Goal: Task Accomplishment & Management: Complete application form

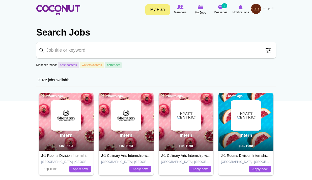
click at [253, 10] on img at bounding box center [256, 9] width 10 height 10
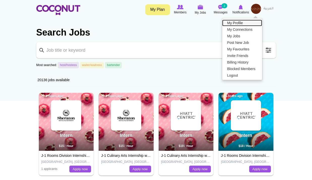
click at [245, 21] on link "My Profile" at bounding box center [242, 23] width 40 height 7
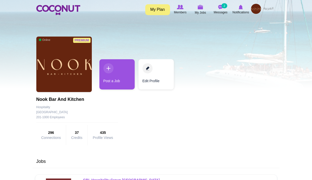
click at [255, 9] on img at bounding box center [256, 9] width 10 height 10
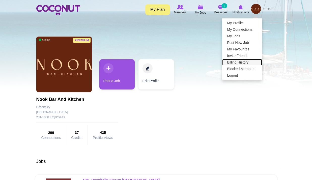
click at [241, 64] on link "Billing History" at bounding box center [242, 62] width 40 height 7
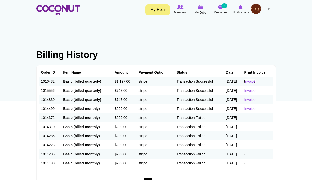
click at [253, 81] on link "Invoice" at bounding box center [249, 81] width 11 height 4
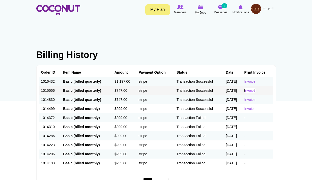
click at [251, 88] on link "Invoice" at bounding box center [249, 90] width 11 height 4
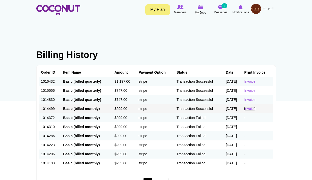
click at [252, 109] on link "Invoice" at bounding box center [249, 109] width 11 height 4
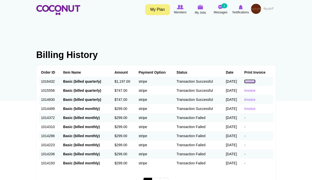
click at [254, 81] on link "Invoice" at bounding box center [249, 81] width 11 height 4
click at [239, 11] on span "Notifications" at bounding box center [240, 12] width 16 height 5
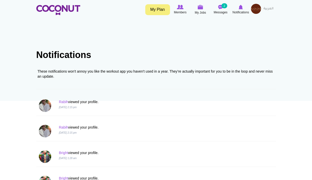
click at [67, 3] on div "Toggle navigation My Plan Members My Jobs Post a Job Messages 2 Notifications" at bounding box center [156, 9] width 312 height 19
click at [68, 4] on link at bounding box center [58, 10] width 44 height 13
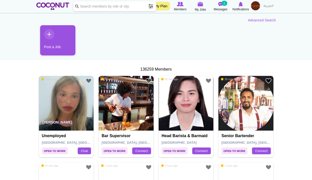
scroll to position [76, 0]
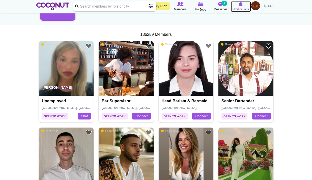
click at [243, 8] on span "Notifications" at bounding box center [240, 9] width 16 height 5
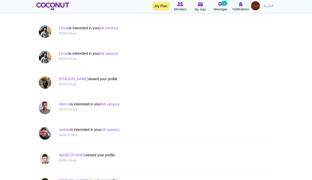
scroll to position [479, 0]
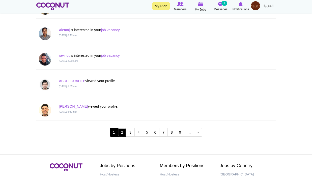
click at [120, 133] on link "2" at bounding box center [122, 132] width 9 height 9
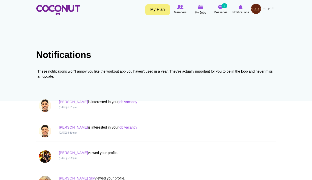
click at [254, 9] on img at bounding box center [256, 9] width 10 height 10
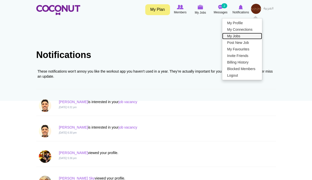
click at [240, 35] on link "My Jobs" at bounding box center [242, 36] width 40 height 7
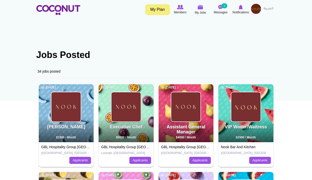
click at [252, 8] on img at bounding box center [256, 9] width 10 height 10
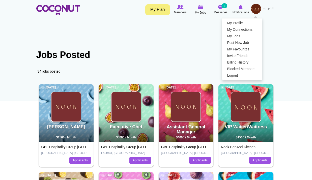
click at [131, 56] on h1 "Jobs Posted" at bounding box center [155, 55] width 239 height 10
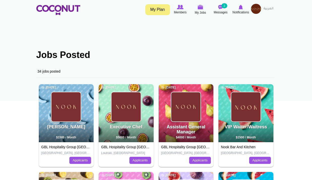
click at [256, 6] on img at bounding box center [256, 9] width 10 height 10
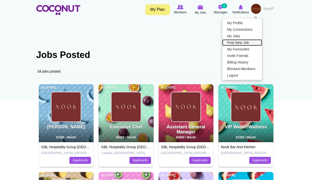
click at [241, 43] on link "Post New Job" at bounding box center [242, 42] width 40 height 7
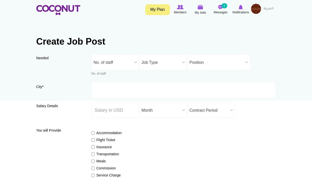
click at [115, 61] on span "No. of staff" at bounding box center [113, 62] width 39 height 16
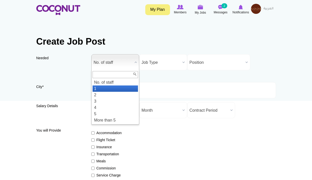
drag, startPoint x: 115, startPoint y: 88, endPoint x: 121, endPoint y: 87, distance: 6.7
click at [115, 88] on li "1" at bounding box center [114, 88] width 45 height 6
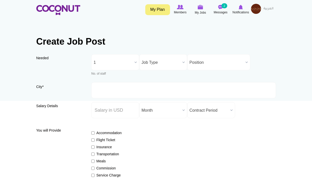
click at [158, 67] on span "Job Type" at bounding box center [160, 62] width 39 height 16
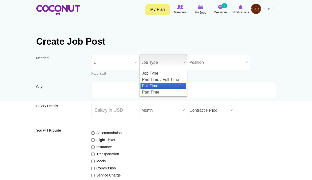
click at [157, 84] on li "Full Time" at bounding box center [162, 86] width 45 height 6
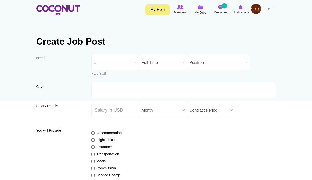
click at [193, 60] on span "Position" at bounding box center [216, 62] width 54 height 16
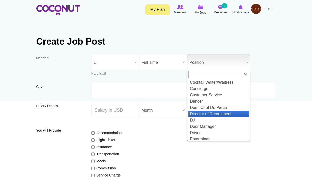
scroll to position [202, 0]
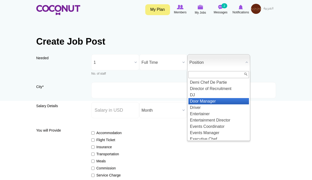
click at [218, 104] on li "Door Manager" at bounding box center [218, 101] width 60 height 6
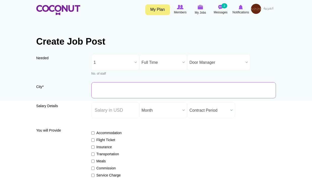
click at [131, 85] on input "City *" at bounding box center [183, 90] width 184 height 16
click at [131, 86] on input "City *" at bounding box center [183, 90] width 184 height 16
type input "m"
click at [127, 89] on input "manama" at bounding box center [183, 90] width 184 height 16
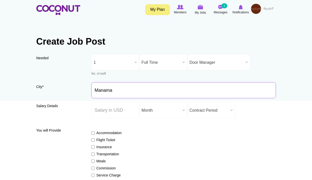
type input "Manama"
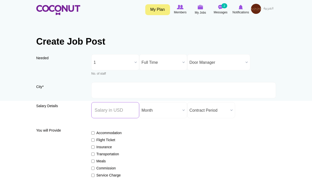
click at [113, 113] on input "Salary ($) *" at bounding box center [115, 110] width 48 height 16
drag, startPoint x: 78, startPoint y: 119, endPoint x: 84, endPoint y: 106, distance: 14.8
click at [78, 119] on div "Salary Details Salary ($) * Salary Period * Year Month Week Day Hour Month Cont…" at bounding box center [155, 112] width 239 height 20
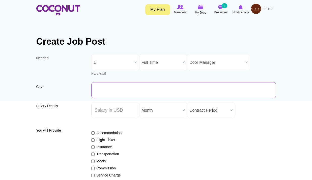
click at [107, 92] on input "City *" at bounding box center [183, 90] width 184 height 16
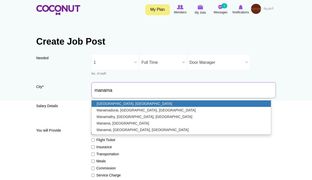
type input "[GEOGRAPHIC_DATA], [GEOGRAPHIC_DATA]"
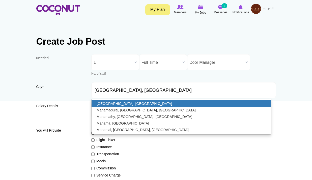
click at [120, 102] on link "[GEOGRAPHIC_DATA], [GEOGRAPHIC_DATA]" at bounding box center [180, 103] width 179 height 7
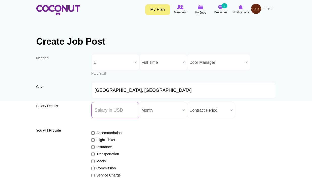
click at [117, 117] on input "Salary ($) *" at bounding box center [115, 110] width 48 height 16
click at [117, 115] on input "Salary ($) *" at bounding box center [115, 110] width 48 height 16
click at [190, 138] on div "Accommodation Flight Ticket Insurance Transportation Meals Commission Service C…" at bounding box center [183, 168] width 184 height 85
drag, startPoint x: 127, startPoint y: 114, endPoint x: 138, endPoint y: 117, distance: 10.8
click at [127, 114] on input "Salary ($) *" at bounding box center [115, 110] width 48 height 16
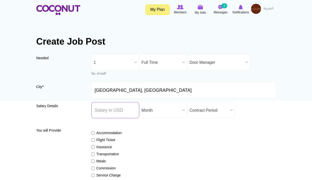
click at [114, 111] on input "Salary ($) *" at bounding box center [115, 110] width 48 height 16
type input "1"
click at [115, 106] on input "Salary ($) *" at bounding box center [115, 110] width 48 height 16
type input "2500"
click at [182, 132] on div "Accommodation Flight Ticket Insurance Transportation Meals Commission Service C…" at bounding box center [183, 168] width 184 height 85
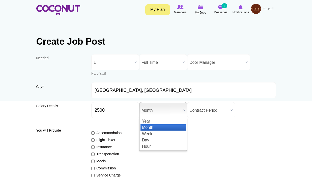
click at [169, 112] on span "Month" at bounding box center [160, 110] width 39 height 16
click at [171, 114] on span "Month" at bounding box center [160, 110] width 39 height 16
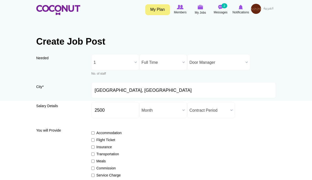
click at [222, 108] on span "Contract Period" at bounding box center [208, 110] width 39 height 16
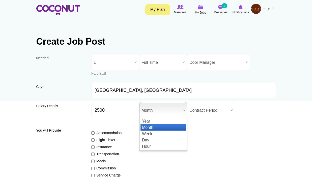
click at [167, 111] on span "Month" at bounding box center [160, 110] width 39 height 16
click at [167, 112] on span "Month" at bounding box center [160, 110] width 39 height 16
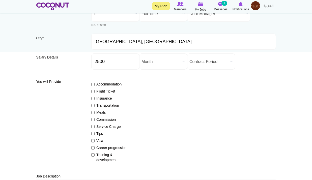
scroll to position [76, 0]
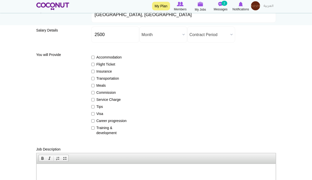
click at [101, 122] on label "Career progression" at bounding box center [109, 120] width 37 height 5
click at [95, 122] on input "Career progression" at bounding box center [92, 120] width 3 height 3
checkbox input "true"
click at [99, 129] on label "Training & development" at bounding box center [109, 130] width 37 height 10
click at [95, 129] on input "Training & development" at bounding box center [92, 127] width 3 height 3
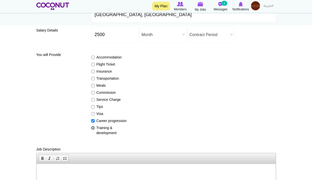
checkbox input "true"
click at [95, 114] on label "Visa" at bounding box center [109, 113] width 37 height 5
click at [95, 114] on input "Visa" at bounding box center [92, 113] width 3 height 3
checkbox input "true"
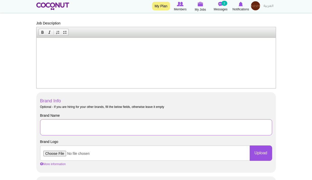
click at [68, 127] on input "Brand Name" at bounding box center [156, 127] width 232 height 16
click at [70, 127] on input "Brand Name" at bounding box center [156, 127] width 232 height 16
type input "GBL Hospitality Group [GEOGRAPHIC_DATA]"
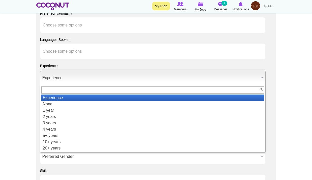
scroll to position [0, 0]
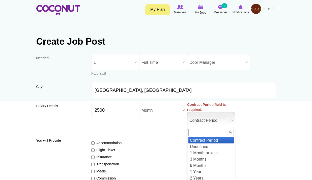
click at [174, 131] on div "Salary Details Salary ($) * 2500 Salary Period * Year Month Week Day Hour Month…" at bounding box center [155, 117] width 239 height 30
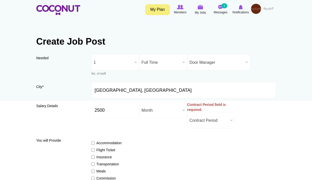
click at [205, 123] on span "Contract Period" at bounding box center [208, 120] width 39 height 16
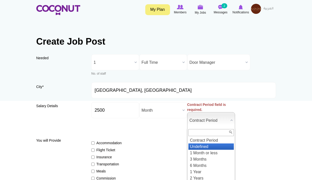
click at [204, 148] on li "Undefined" at bounding box center [210, 146] width 45 height 6
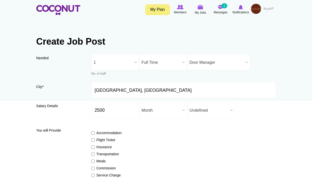
click at [212, 114] on span "Undefined" at bounding box center [208, 110] width 39 height 16
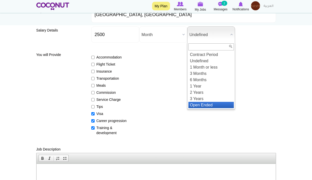
click at [208, 107] on li "Open Ended" at bounding box center [210, 105] width 45 height 6
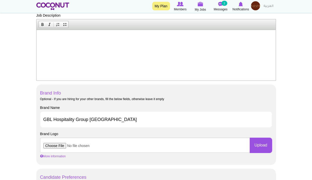
scroll to position [252, 0]
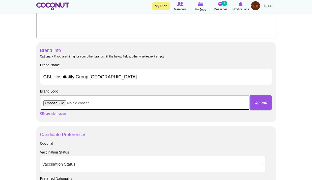
click at [60, 99] on input "file" at bounding box center [145, 102] width 210 height 15
type input "C:\fakepath\images.jpeg"
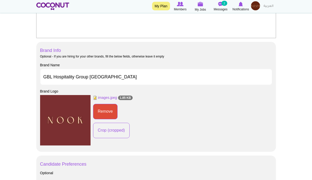
scroll to position [328, 0]
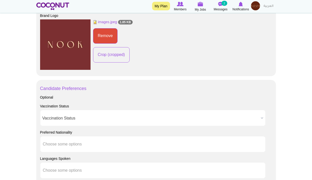
click at [130, 118] on span "Vaccination Status" at bounding box center [150, 118] width 216 height 16
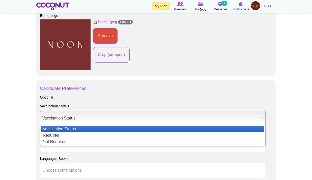
click at [158, 87] on h3 "Candidate Preferences" at bounding box center [156, 88] width 232 height 5
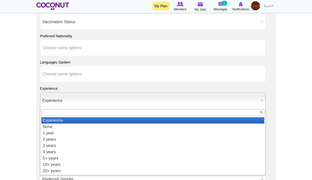
scroll to position [428, 0]
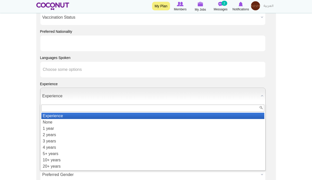
click at [92, 48] on ul at bounding box center [152, 43] width 225 height 16
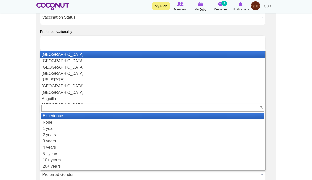
click at [93, 48] on ul at bounding box center [152, 43] width 225 height 16
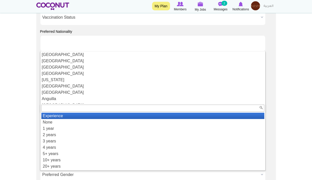
type input "Choose some options"
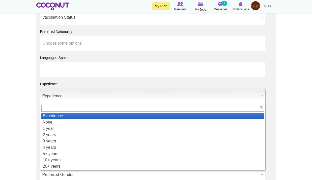
click at [69, 72] on li at bounding box center [65, 69] width 45 height 11
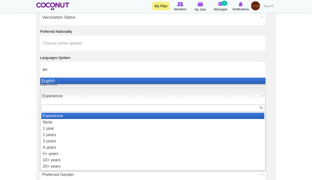
type input "en"
click at [63, 79] on li "En glish" at bounding box center [152, 81] width 225 height 6
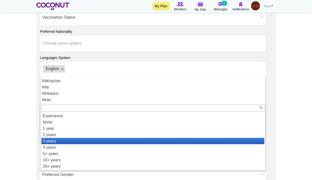
click at [57, 140] on li "3 years" at bounding box center [152, 141] width 223 height 6
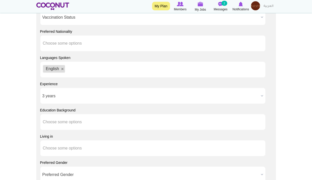
click at [59, 121] on input "text" at bounding box center [65, 122] width 45 height 5
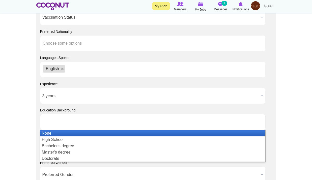
type input "Choose some options"
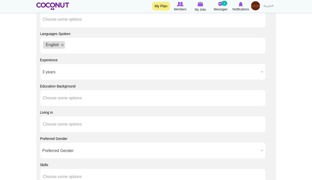
scroll to position [479, 0]
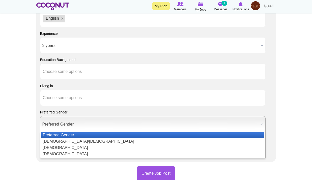
click at [73, 124] on span "Preferred Gender" at bounding box center [150, 124] width 216 height 16
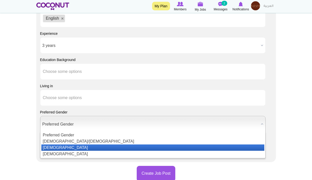
click at [59, 146] on li "[DEMOGRAPHIC_DATA]" at bounding box center [152, 147] width 223 height 6
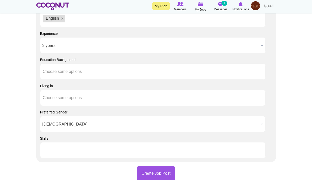
click at [62, 149] on input "text" at bounding box center [65, 150] width 45 height 5
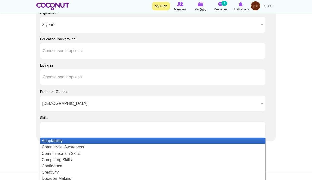
scroll to position [529, 0]
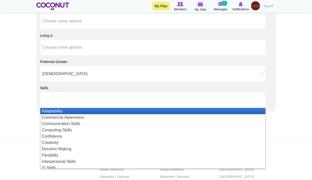
click at [93, 112] on li "Adaptability" at bounding box center [152, 111] width 225 height 6
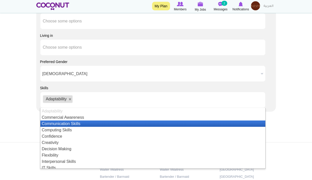
click at [86, 121] on li "Communication Skills" at bounding box center [152, 123] width 225 height 6
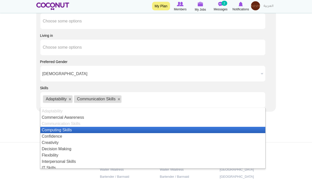
drag, startPoint x: 83, startPoint y: 127, endPoint x: 81, endPoint y: 130, distance: 3.2
click at [82, 128] on li "Computing Skills" at bounding box center [152, 130] width 225 height 6
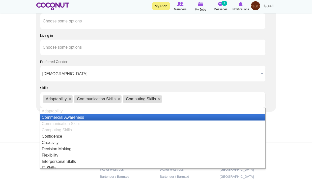
click at [79, 136] on li "Confidence" at bounding box center [152, 136] width 225 height 6
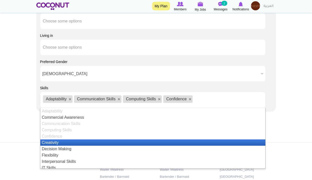
click at [77, 143] on li "Creativity" at bounding box center [152, 142] width 225 height 6
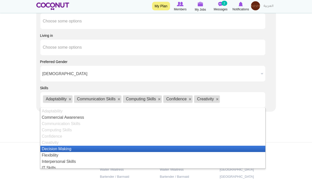
click at [76, 148] on li "Decision Making" at bounding box center [152, 149] width 225 height 6
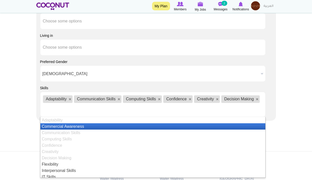
click at [74, 154] on li "Creativity" at bounding box center [152, 151] width 225 height 6
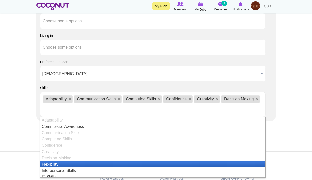
click at [71, 164] on li "Flexibility" at bounding box center [152, 164] width 225 height 6
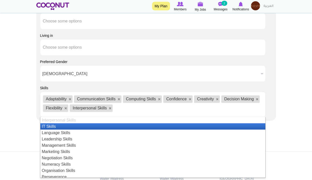
click at [69, 127] on li "IT Skills" at bounding box center [152, 126] width 225 height 6
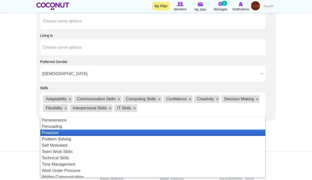
click at [63, 119] on li "Perseverance" at bounding box center [152, 120] width 225 height 6
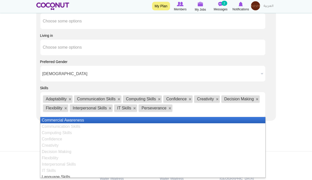
click at [63, 120] on li "Commercial Awareness" at bounding box center [152, 120] width 225 height 6
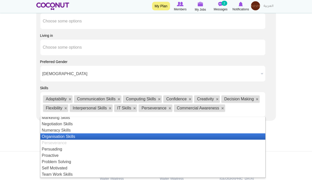
click at [68, 127] on li "Negotiation Skills" at bounding box center [152, 124] width 225 height 6
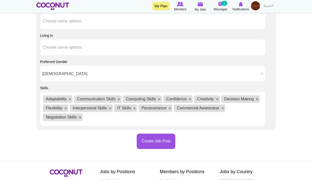
scroll to position [63, 0]
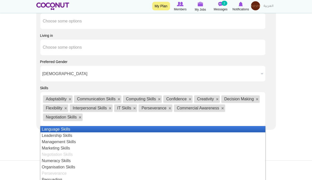
click at [67, 138] on li "Leadership Skills" at bounding box center [152, 135] width 225 height 6
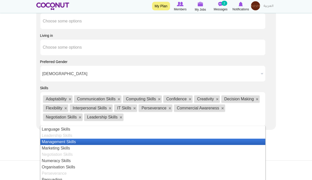
click at [67, 142] on li "Management Skills" at bounding box center [152, 142] width 225 height 6
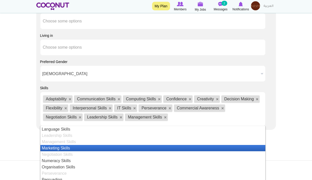
click at [65, 151] on li "Marketing Skills" at bounding box center [152, 148] width 225 height 6
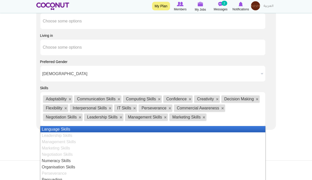
click at [64, 151] on li "Marketing Skills" at bounding box center [152, 148] width 225 height 6
click at [61, 164] on li "Numeracy Skills" at bounding box center [152, 161] width 225 height 6
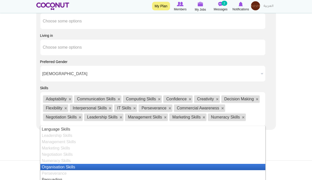
click at [60, 170] on li "Organisation Skills" at bounding box center [152, 167] width 225 height 6
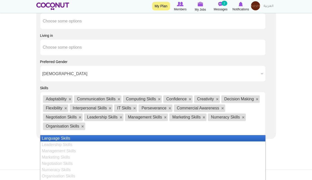
click at [61, 142] on li "Leadership Skills" at bounding box center [152, 144] width 225 height 6
click at [66, 140] on li "Language Skills" at bounding box center [152, 138] width 225 height 6
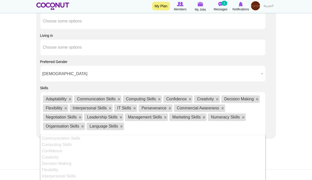
scroll to position [0, 0]
click at [65, 144] on li "Commercial Awareness" at bounding box center [152, 144] width 225 height 6
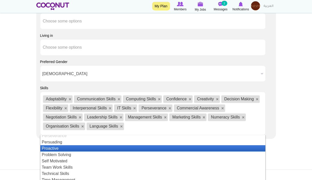
click at [61, 144] on li "Persuading" at bounding box center [152, 142] width 225 height 6
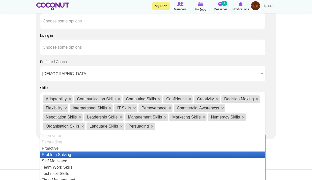
click at [60, 153] on li "Problem Solving" at bounding box center [152, 154] width 225 height 6
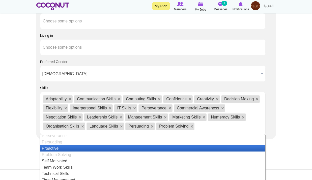
click at [62, 149] on li "Proactive" at bounding box center [152, 148] width 225 height 6
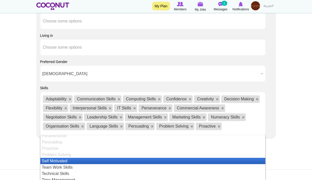
drag, startPoint x: 63, startPoint y: 152, endPoint x: 62, endPoint y: 164, distance: 11.9
click at [61, 158] on li "Problem Solving" at bounding box center [152, 154] width 225 height 6
click at [61, 164] on li "Self Motivated" at bounding box center [152, 161] width 225 height 6
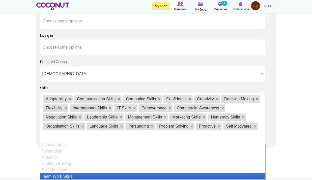
click at [63, 176] on li "Team Work Skills" at bounding box center [152, 176] width 225 height 6
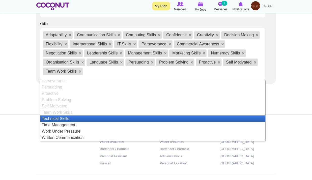
scroll to position [609, 0]
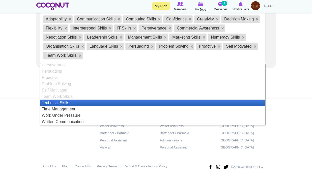
click at [59, 101] on li "Technical Skills" at bounding box center [152, 103] width 225 height 6
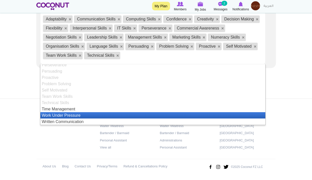
click at [65, 115] on li "Work Under Pressure" at bounding box center [152, 115] width 225 height 6
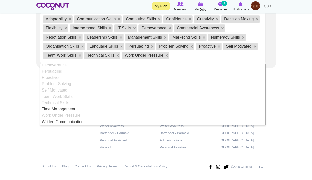
click at [68, 112] on li "Work Under Pressure" at bounding box center [152, 115] width 225 height 6
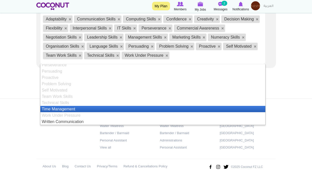
click at [69, 111] on li "Time Management" at bounding box center [152, 109] width 225 height 6
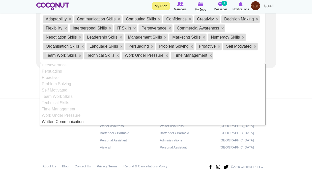
click at [72, 123] on li "Written Communication" at bounding box center [152, 121] width 225 height 6
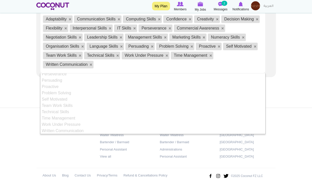
drag, startPoint x: 7, startPoint y: 95, endPoint x: 50, endPoint y: 101, distance: 43.9
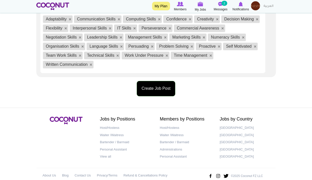
click at [167, 95] on button "Create Job Post" at bounding box center [156, 88] width 39 height 15
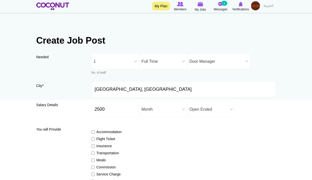
scroll to position [0, 0]
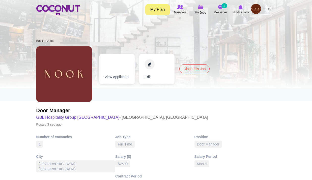
click at [258, 12] on img at bounding box center [256, 9] width 10 height 10
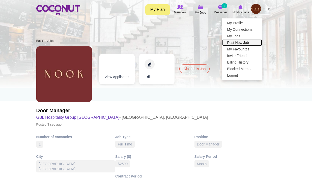
click at [238, 43] on link "Post New Job" at bounding box center [242, 42] width 40 height 7
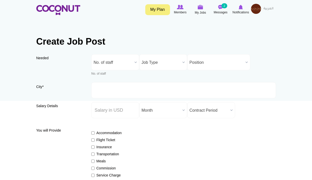
click at [127, 62] on span "No. of staff" at bounding box center [113, 62] width 39 height 16
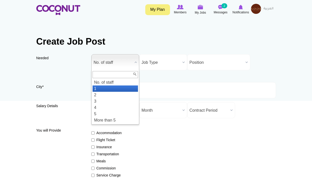
click at [107, 87] on li "1" at bounding box center [114, 88] width 45 height 6
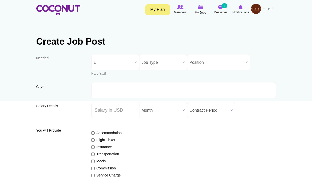
click at [149, 65] on span "Job Type" at bounding box center [160, 62] width 39 height 16
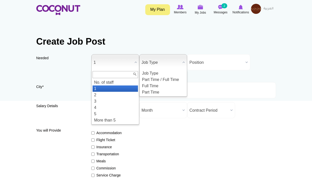
click at [120, 66] on span "1" at bounding box center [113, 62] width 39 height 16
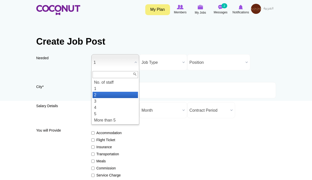
click at [111, 94] on li "2" at bounding box center [114, 95] width 45 height 6
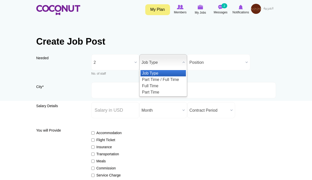
click at [157, 65] on span "Job Type" at bounding box center [160, 62] width 39 height 16
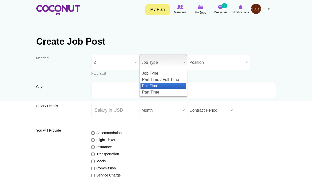
click at [159, 87] on li "Full Time" at bounding box center [162, 86] width 45 height 6
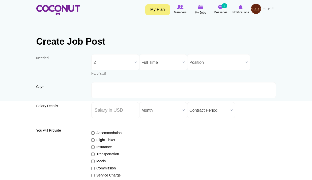
click at [215, 60] on span "Position" at bounding box center [216, 62] width 54 height 16
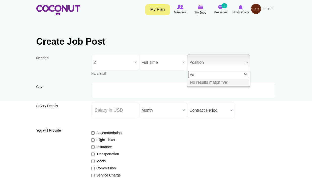
type input "v"
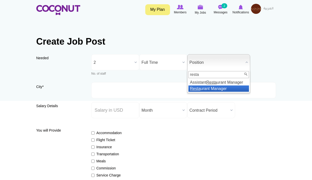
type input "resta"
click at [221, 88] on li "Resta urant Manager" at bounding box center [218, 88] width 60 height 6
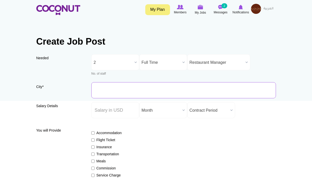
click at [115, 87] on input "City *" at bounding box center [183, 90] width 184 height 16
click at [116, 89] on input "City *" at bounding box center [183, 90] width 184 height 16
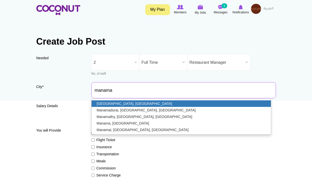
type input "[GEOGRAPHIC_DATA], [GEOGRAPHIC_DATA]"
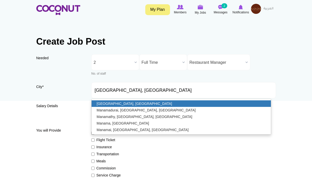
drag, startPoint x: 130, startPoint y: 104, endPoint x: 126, endPoint y: 104, distance: 4.0
click at [130, 104] on link "[GEOGRAPHIC_DATA], [GEOGRAPHIC_DATA]" at bounding box center [180, 103] width 179 height 7
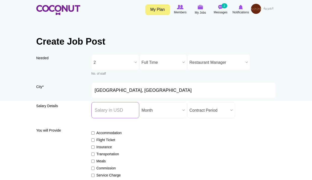
drag, startPoint x: 107, startPoint y: 107, endPoint x: 110, endPoint y: 111, distance: 4.7
click at [107, 107] on input "Salary ($) *" at bounding box center [115, 110] width 48 height 16
click at [113, 113] on input "Salary ($) *" at bounding box center [115, 110] width 48 height 16
click at [114, 113] on input "Salary ($) *" at bounding box center [115, 110] width 48 height 16
click at [118, 109] on input "Salary ($) *" at bounding box center [115, 110] width 48 height 16
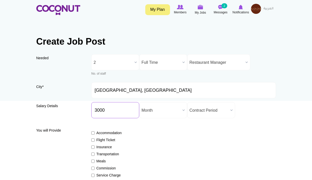
type input "3000"
click at [266, 120] on div "Salary Details Salary ($) * 3000 Salary Period * Year Month Week Day Hour Month…" at bounding box center [155, 112] width 239 height 20
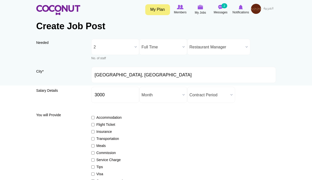
scroll to position [25, 0]
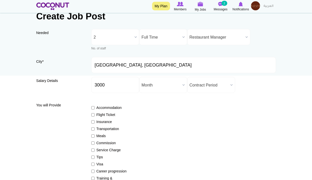
click at [218, 87] on span "Contract Period" at bounding box center [208, 85] width 39 height 16
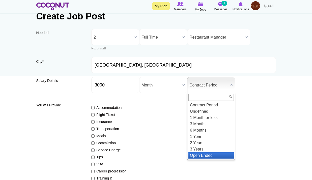
click at [204, 153] on li "Open Ended" at bounding box center [210, 155] width 45 height 6
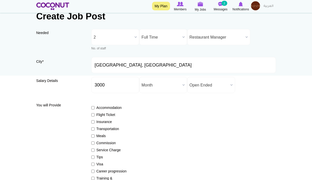
click at [185, 132] on div "Accommodation Flight Ticket Insurance Transportation Meals Commission Service C…" at bounding box center [183, 143] width 184 height 85
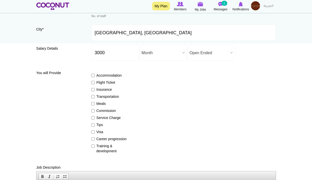
scroll to position [101, 0]
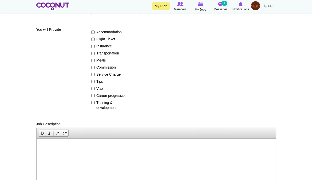
click at [102, 103] on label "Training & development" at bounding box center [109, 105] width 37 height 10
click at [95, 103] on input "Training & development" at bounding box center [92, 102] width 3 height 3
checkbox input "true"
click at [105, 96] on label "Career progression" at bounding box center [109, 95] width 37 height 5
click at [95, 96] on input "Career progression" at bounding box center [92, 95] width 3 height 3
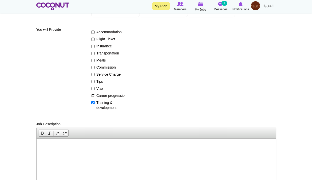
checkbox input "true"
click at [96, 87] on label "Visa" at bounding box center [109, 88] width 37 height 5
click at [95, 87] on input "Visa" at bounding box center [92, 88] width 3 height 3
checkbox input "true"
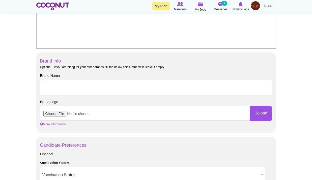
scroll to position [277, 0]
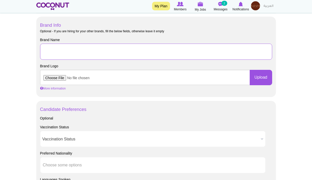
click at [67, 50] on input "Brand Name" at bounding box center [156, 52] width 232 height 16
type input "GBL Hospitality Group [GEOGRAPHIC_DATA]"
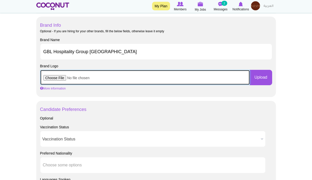
click at [59, 78] on input "file" at bounding box center [145, 77] width 210 height 15
type input "C:\fakepath\images.jpeg"
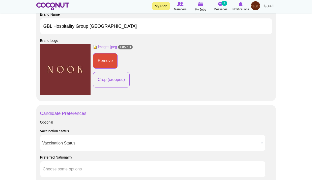
scroll to position [328, 0]
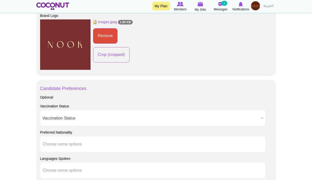
click at [62, 119] on span "Vaccination Status" at bounding box center [150, 118] width 216 height 16
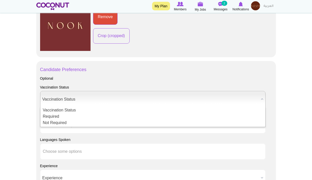
scroll to position [378, 0]
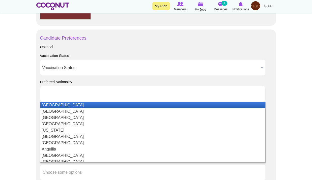
click at [67, 94] on input "text" at bounding box center [65, 93] width 45 height 5
type input "Choose some options"
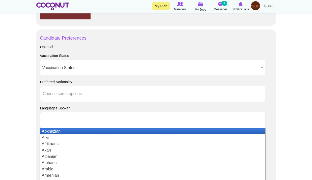
click at [64, 118] on input "text" at bounding box center [65, 120] width 45 height 5
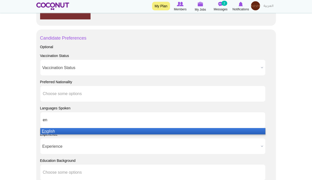
type input "en"
click at [62, 132] on li "En glish" at bounding box center [152, 131] width 225 height 6
type input "ara"
click at [62, 130] on li "Ara bic" at bounding box center [152, 131] width 225 height 6
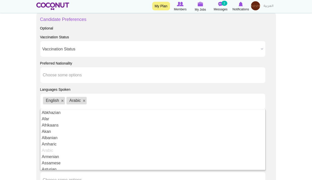
scroll to position [428, 0]
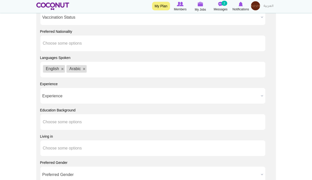
click at [85, 68] on link at bounding box center [84, 69] width 3 height 3
click at [67, 96] on span "Experience" at bounding box center [150, 96] width 216 height 16
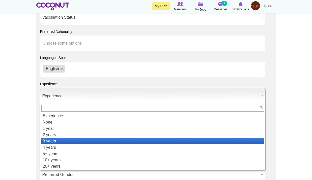
click at [63, 142] on li "3 years" at bounding box center [152, 141] width 223 height 6
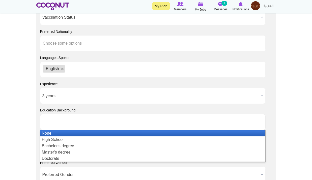
click at [59, 123] on input "text" at bounding box center [65, 122] width 45 height 5
type input "Choose some options"
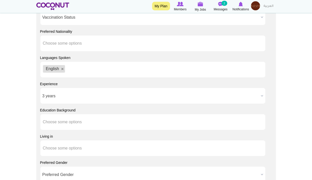
scroll to position [504, 0]
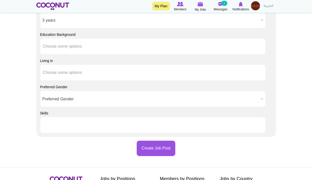
click at [55, 130] on li at bounding box center [65, 125] width 45 height 11
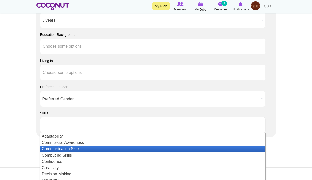
click at [60, 147] on li "Communication Skills" at bounding box center [152, 149] width 225 height 6
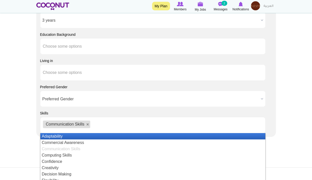
click at [62, 136] on li "Adaptability" at bounding box center [152, 136] width 225 height 6
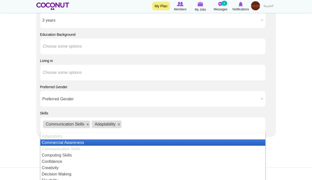
click at [62, 141] on li "Commercial Awareness" at bounding box center [152, 142] width 225 height 6
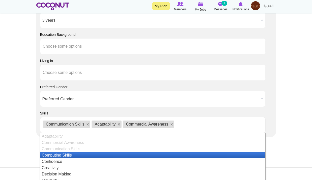
click at [61, 155] on li "Computing Skills" at bounding box center [152, 155] width 225 height 6
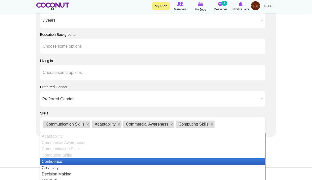
click at [61, 162] on li "Confidence" at bounding box center [152, 161] width 225 height 6
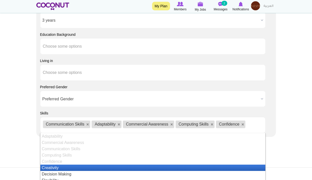
click at [61, 168] on li "Creativity" at bounding box center [152, 168] width 225 height 6
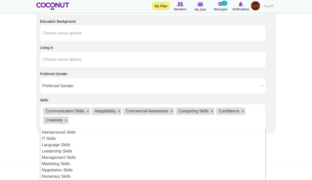
scroll to position [529, 0]
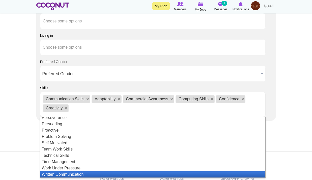
drag, startPoint x: 63, startPoint y: 172, endPoint x: 63, endPoint y: 169, distance: 2.8
click at [63, 172] on li "Written Communication" at bounding box center [152, 174] width 225 height 6
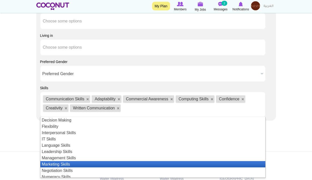
click at [64, 167] on li "Marketing Skills" at bounding box center [152, 164] width 225 height 6
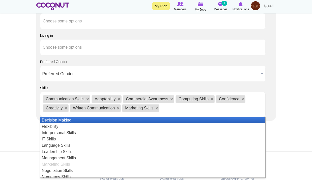
click at [64, 165] on li "Marketing Skills" at bounding box center [152, 164] width 225 height 6
click at [63, 157] on li "Management Skills" at bounding box center [152, 158] width 225 height 6
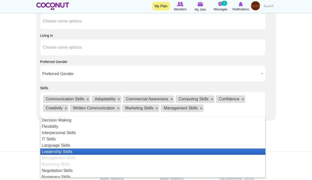
click at [61, 144] on li "Language Skills" at bounding box center [152, 145] width 225 height 6
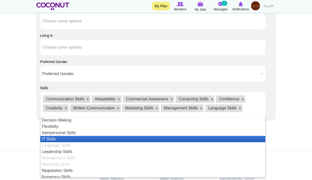
click at [60, 140] on li "IT Skills" at bounding box center [152, 139] width 225 height 6
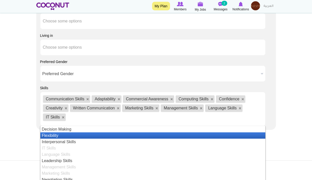
click at [62, 132] on li "Decision Making" at bounding box center [152, 129] width 225 height 6
click at [60, 137] on li "Flexibility" at bounding box center [152, 135] width 225 height 6
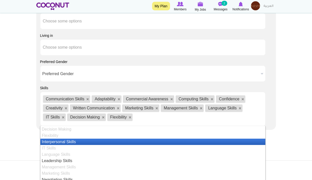
click at [61, 140] on li "Interpersonal Skills" at bounding box center [152, 142] width 225 height 6
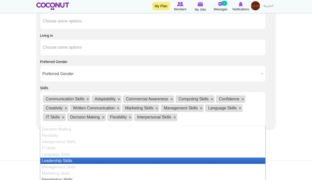
click at [58, 161] on li "Leadership Skills" at bounding box center [152, 161] width 225 height 6
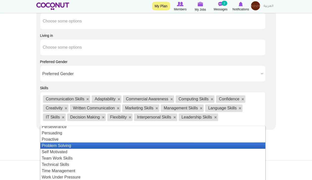
click at [61, 134] on li "Persuading" at bounding box center [152, 133] width 225 height 6
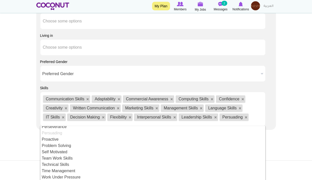
scroll to position [88, 0]
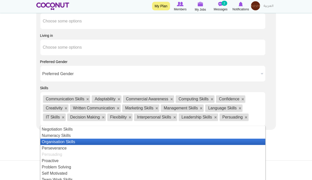
click at [65, 140] on li "Organisation Skills" at bounding box center [152, 142] width 225 height 6
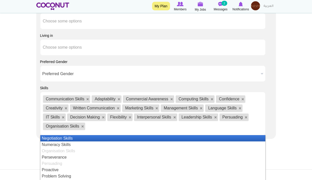
click at [67, 135] on li "Negotiation Skills" at bounding box center [152, 138] width 225 height 6
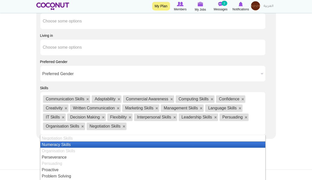
click at [65, 143] on li "Numeracy Skills" at bounding box center [152, 144] width 225 height 6
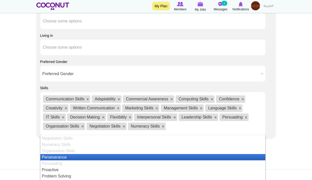
click at [63, 150] on li "Organisation Skills" at bounding box center [152, 151] width 225 height 6
click at [60, 158] on li "Perseverance" at bounding box center [152, 157] width 225 height 6
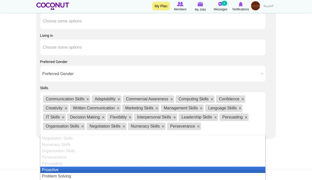
drag, startPoint x: 59, startPoint y: 170, endPoint x: 58, endPoint y: 173, distance: 3.5
click at [59, 170] on li "Proactive" at bounding box center [152, 170] width 225 height 6
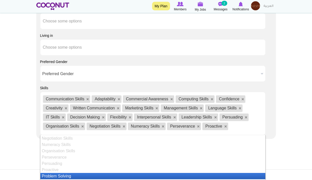
click at [59, 176] on li "Problem Solving" at bounding box center [152, 176] width 225 height 6
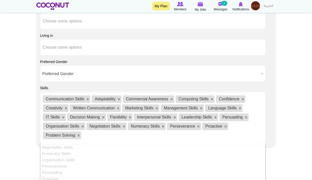
scroll to position [110, 0]
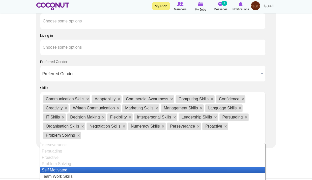
click at [57, 170] on li "Self Motivated" at bounding box center [152, 170] width 225 height 6
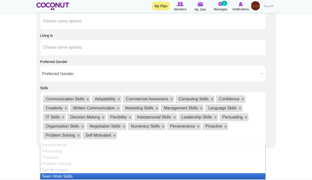
click at [59, 176] on li "Team Work Skills" at bounding box center [152, 176] width 225 height 6
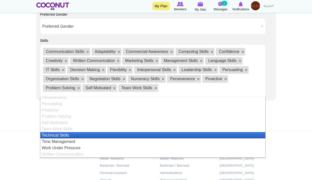
scroll to position [609, 0]
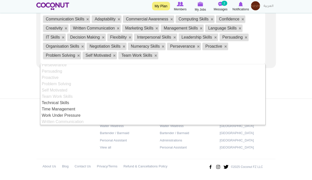
drag, startPoint x: 55, startPoint y: 97, endPoint x: 55, endPoint y: 102, distance: 4.8
click at [55, 98] on li "Team Work Skills" at bounding box center [152, 96] width 225 height 6
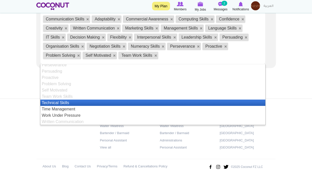
drag, startPoint x: 55, startPoint y: 102, endPoint x: 56, endPoint y: 105, distance: 2.7
click at [55, 103] on li "Technical Skills" at bounding box center [152, 103] width 225 height 6
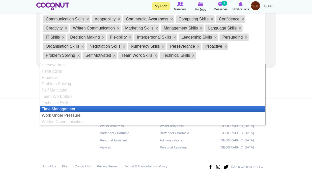
click at [57, 111] on li "Time Management" at bounding box center [152, 109] width 225 height 6
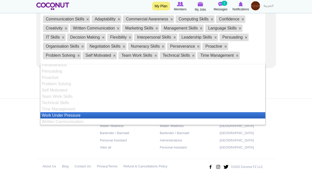
click at [58, 116] on li "Work Under Pressure" at bounding box center [152, 115] width 225 height 6
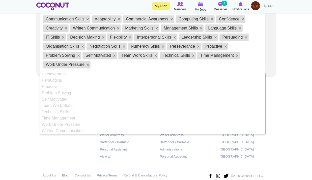
click at [19, 111] on footer "Jobs by Positions Host/Hostess Waiter /Waitress Bartender / Barmaid Personal As…" at bounding box center [156, 148] width 312 height 81
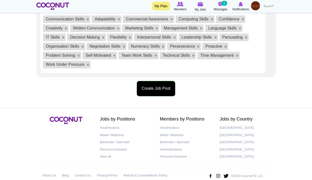
click at [151, 94] on button "Create Job Post" at bounding box center [156, 88] width 39 height 15
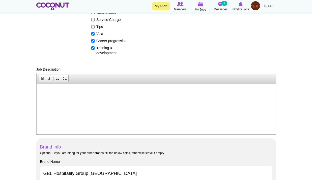
scroll to position [29, 0]
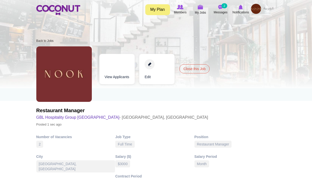
click at [253, 6] on img at bounding box center [256, 9] width 10 height 10
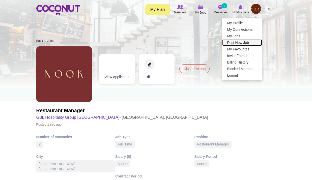
click at [245, 41] on link "Post New Job" at bounding box center [242, 42] width 40 height 7
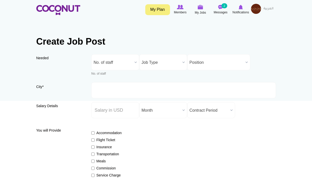
click at [114, 60] on span "No. of staff" at bounding box center [113, 62] width 39 height 16
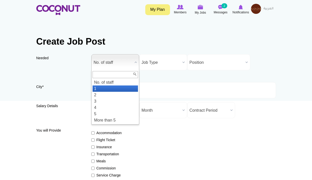
click at [114, 86] on li "1" at bounding box center [114, 88] width 45 height 6
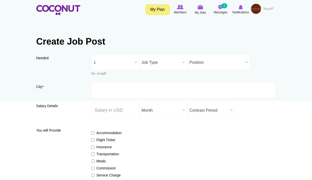
click at [114, 61] on span "1" at bounding box center [113, 62] width 39 height 16
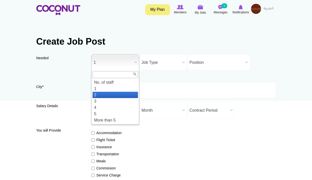
click at [108, 92] on li "2" at bounding box center [114, 95] width 45 height 6
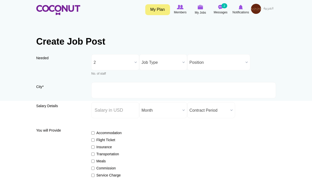
click at [156, 65] on span "Job Type" at bounding box center [160, 62] width 39 height 16
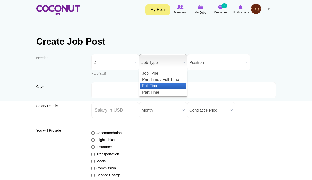
click at [157, 86] on li "Full Time" at bounding box center [162, 86] width 45 height 6
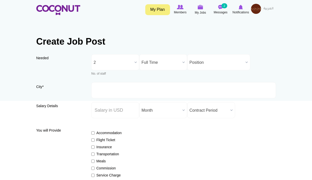
click at [200, 63] on span "Position" at bounding box center [216, 62] width 54 height 16
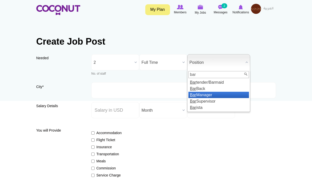
type input "bar"
click at [215, 96] on li "Bar Manager" at bounding box center [218, 95] width 60 height 6
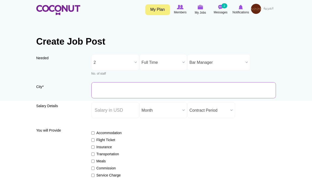
click at [126, 85] on input "City *" at bounding box center [183, 90] width 184 height 16
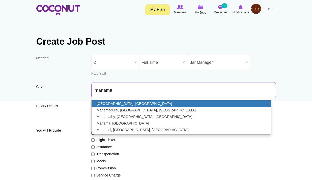
type input "[GEOGRAPHIC_DATA], [GEOGRAPHIC_DATA]"
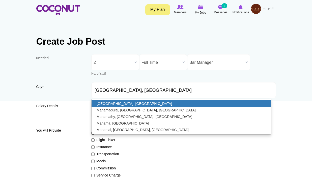
click at [121, 103] on link "[GEOGRAPHIC_DATA], [GEOGRAPHIC_DATA]" at bounding box center [180, 103] width 179 height 7
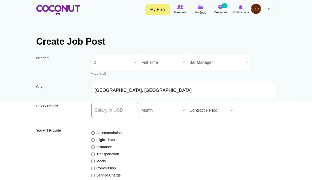
click at [117, 110] on input "Salary ($) *" at bounding box center [115, 110] width 48 height 16
type input "3000"
click at [170, 111] on span "Month" at bounding box center [160, 110] width 39 height 16
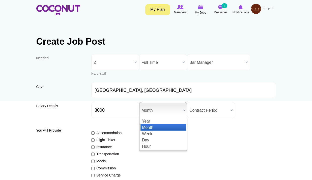
click at [165, 127] on li "Month" at bounding box center [162, 127] width 45 height 6
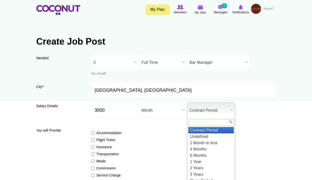
click at [203, 111] on span "Contract Period" at bounding box center [208, 110] width 39 height 16
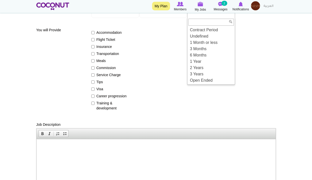
scroll to position [101, 0]
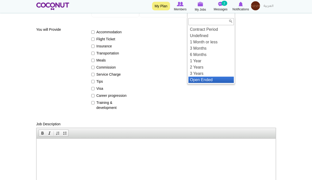
click at [207, 78] on li "Open Ended" at bounding box center [210, 80] width 45 height 6
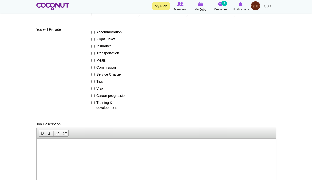
click at [99, 104] on label "Training & development" at bounding box center [109, 105] width 37 height 10
click at [95, 104] on input "Training & development" at bounding box center [92, 102] width 3 height 3
checkbox input "true"
click at [102, 96] on label "Career progression" at bounding box center [109, 95] width 37 height 5
click at [95, 96] on input "Career progression" at bounding box center [92, 95] width 3 height 3
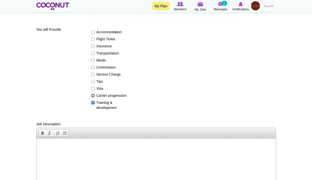
checkbox input "true"
click at [100, 89] on label "Visa" at bounding box center [109, 88] width 37 height 5
click at [95, 89] on input "Visa" at bounding box center [92, 88] width 3 height 3
checkbox input "true"
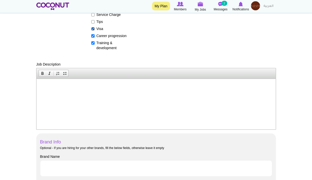
scroll to position [227, 0]
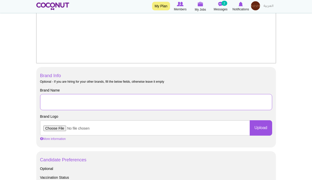
drag, startPoint x: 76, startPoint y: 102, endPoint x: 82, endPoint y: 108, distance: 8.4
click at [76, 102] on input "Brand Name" at bounding box center [156, 102] width 232 height 16
type input "GBL Hospitality Group [GEOGRAPHIC_DATA]"
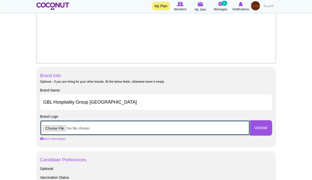
click at [56, 126] on input "file" at bounding box center [145, 127] width 210 height 15
type input "C:\fakepath\images.jpeg"
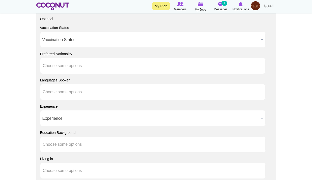
scroll to position [378, 0]
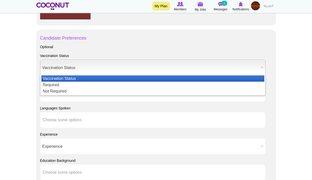
click at [60, 64] on span "Vaccination Status" at bounding box center [150, 68] width 216 height 16
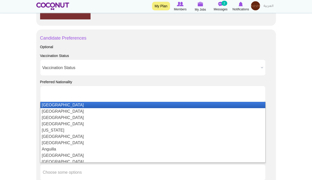
click at [59, 95] on input "text" at bounding box center [65, 93] width 45 height 5
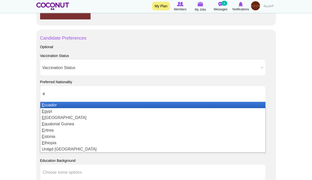
drag, startPoint x: 47, startPoint y: 93, endPoint x: 24, endPoint y: 97, distance: 23.5
click at [36, 94] on div "Candidate Preferences Optional Vaccination Status Vaccination Status Required N…" at bounding box center [155, 146] width 239 height 234
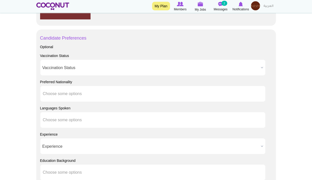
type input "Choose some option"
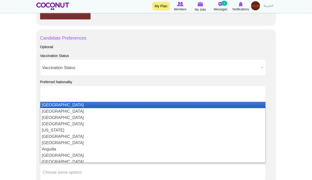
type input "Choose some options"
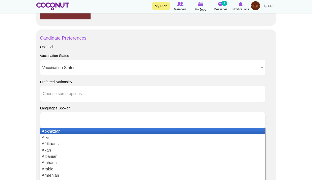
click at [53, 118] on input "text" at bounding box center [65, 120] width 45 height 5
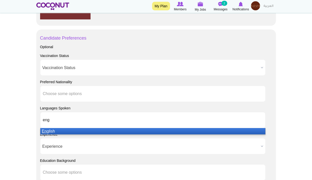
type input "eng"
click at [57, 131] on li "Eng lish" at bounding box center [152, 131] width 225 height 6
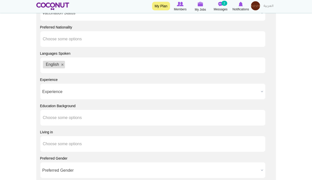
scroll to position [479, 0]
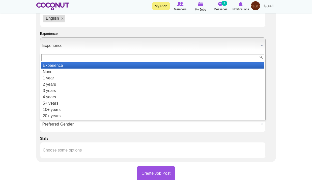
click at [75, 49] on span "Experience" at bounding box center [150, 46] width 216 height 16
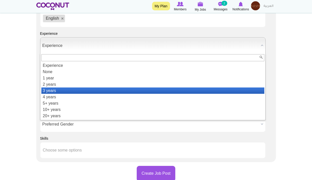
click at [66, 91] on li "3 years" at bounding box center [152, 90] width 223 height 6
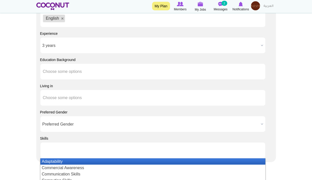
click at [60, 149] on input "text" at bounding box center [65, 150] width 45 height 5
click at [62, 164] on li "Adaptability" at bounding box center [152, 161] width 225 height 6
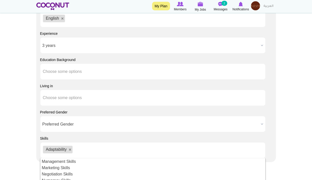
click at [59, 164] on li "Management Skills" at bounding box center [152, 161] width 225 height 6
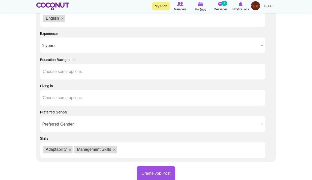
scroll to position [6, 0]
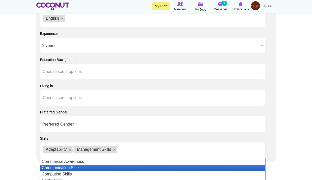
click at [60, 169] on li "Communication Skills" at bounding box center [152, 168] width 225 height 6
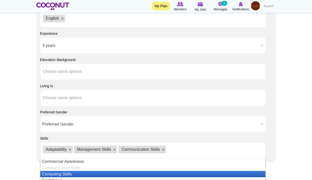
click at [61, 174] on li "Computing Skills" at bounding box center [152, 174] width 225 height 6
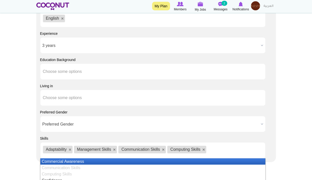
click at [62, 175] on li "Computing Skills" at bounding box center [152, 174] width 225 height 6
click at [68, 163] on li "Commercial Awareness" at bounding box center [152, 161] width 225 height 6
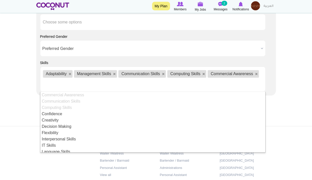
scroll to position [9, 0]
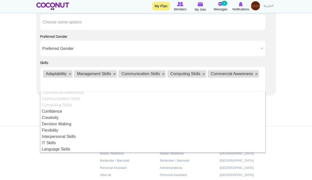
drag, startPoint x: 63, startPoint y: 106, endPoint x: 63, endPoint y: 118, distance: 12.6
click at [63, 106] on li "Computing Skills" at bounding box center [152, 105] width 225 height 6
click at [63, 118] on li "Creativity" at bounding box center [152, 117] width 225 height 6
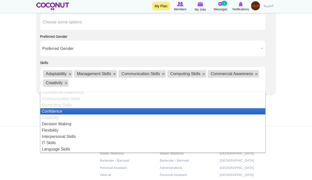
click at [65, 126] on li "Decision Making" at bounding box center [152, 124] width 225 height 6
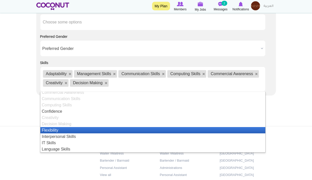
click at [67, 131] on li "Flexibility" at bounding box center [152, 130] width 225 height 6
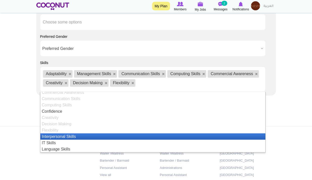
click at [64, 139] on li "Interpersonal Skills" at bounding box center [152, 136] width 225 height 6
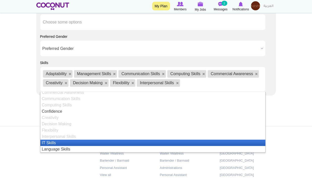
click at [65, 141] on li "IT Skills" at bounding box center [152, 143] width 225 height 6
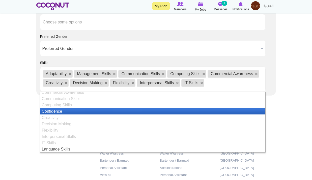
click at [64, 146] on li "Language Skills" at bounding box center [152, 149] width 225 height 6
click at [64, 112] on li "Confidence" at bounding box center [152, 111] width 225 height 6
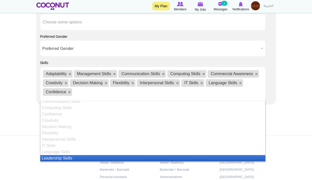
scroll to position [0, 0]
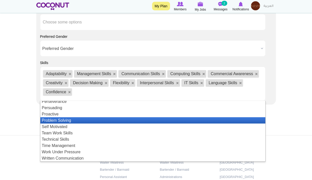
click at [59, 108] on li "Persuading" at bounding box center [152, 108] width 225 height 6
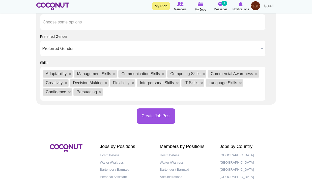
scroll to position [69, 0]
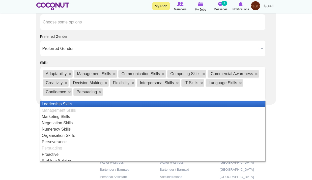
click at [60, 107] on li "Leadership Skills" at bounding box center [152, 104] width 225 height 6
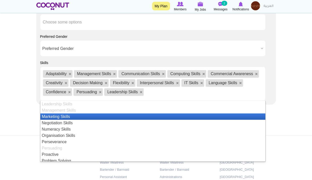
click at [59, 119] on li "Marketing Skills" at bounding box center [152, 116] width 225 height 6
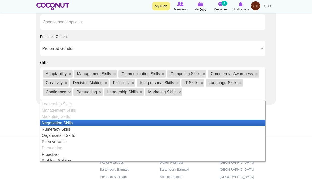
click at [60, 123] on li "Negotiation Skills" at bounding box center [152, 123] width 225 height 6
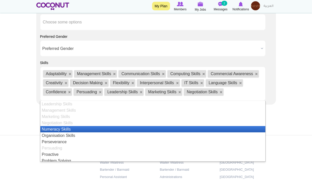
click at [61, 128] on li "Numeracy Skills" at bounding box center [152, 129] width 225 height 6
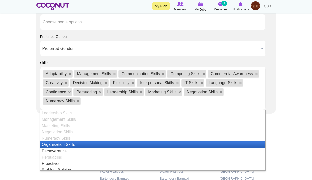
click at [61, 132] on li "Negotiation Skills" at bounding box center [152, 132] width 225 height 6
click at [58, 147] on li "Organisation Skills" at bounding box center [152, 144] width 225 height 6
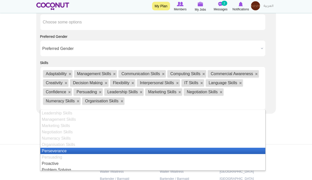
click at [59, 149] on li "Perseverance" at bounding box center [152, 151] width 225 height 6
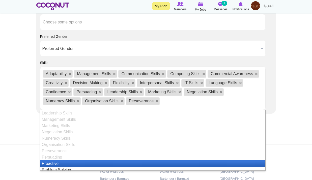
scroll to position [110, 0]
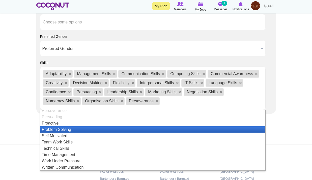
click at [62, 127] on li "Problem Solving" at bounding box center [152, 129] width 225 height 6
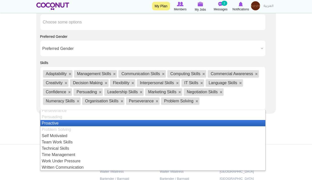
click at [65, 126] on ul "Adaptability Commercial Awareness Communication Skills Computing Skills Confide…" at bounding box center [152, 140] width 225 height 60
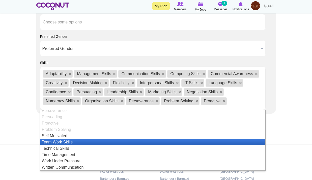
click at [65, 141] on li "Team Work Skills" at bounding box center [152, 142] width 225 height 6
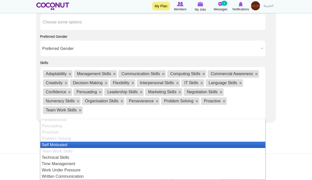
click at [65, 141] on li "Problem Solving" at bounding box center [152, 138] width 225 height 6
click at [66, 147] on li "Self Motivated" at bounding box center [152, 145] width 225 height 6
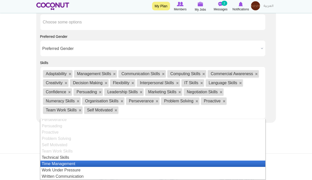
click at [63, 163] on li "Time Management" at bounding box center [152, 164] width 225 height 6
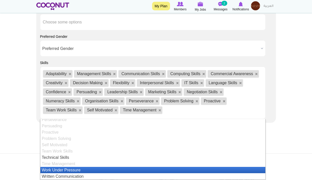
click at [61, 171] on li "Work Under Pressure" at bounding box center [152, 170] width 225 height 6
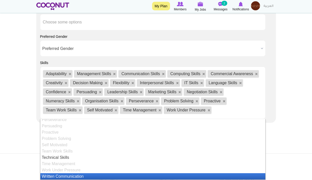
drag, startPoint x: 61, startPoint y: 172, endPoint x: 61, endPoint y: 177, distance: 5.0
click at [60, 177] on li "Written Communication" at bounding box center [152, 176] width 225 height 6
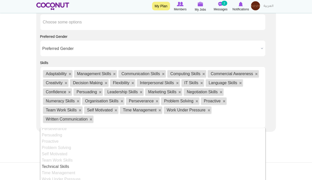
click at [61, 162] on li "Team Work Skills" at bounding box center [152, 160] width 225 height 6
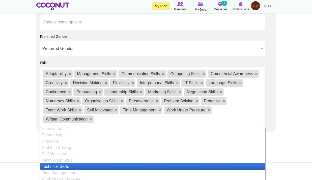
click at [61, 166] on li "Technical Skills" at bounding box center [152, 166] width 225 height 6
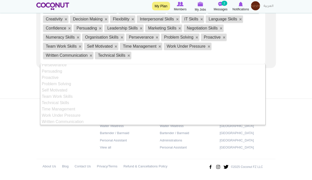
scroll to position [0, 0]
drag, startPoint x: 0, startPoint y: 74, endPoint x: 66, endPoint y: 91, distance: 68.5
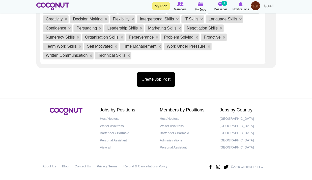
click at [147, 76] on button "Create Job Post" at bounding box center [156, 79] width 39 height 15
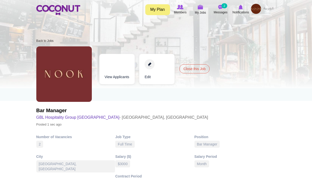
click at [255, 9] on img at bounding box center [256, 9] width 10 height 10
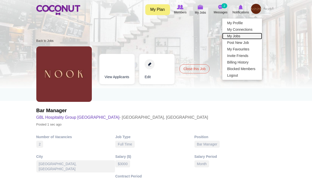
click at [247, 37] on link "My Jobs" at bounding box center [242, 36] width 40 height 7
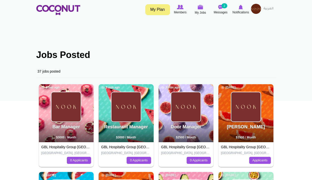
click at [255, 8] on img at bounding box center [256, 9] width 10 height 10
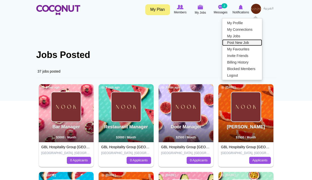
click at [240, 42] on link "Post New Job" at bounding box center [242, 42] width 40 height 7
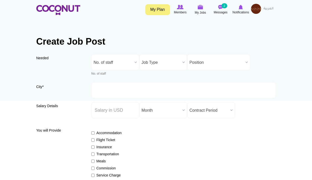
click at [122, 61] on span "No. of staff" at bounding box center [113, 62] width 39 height 16
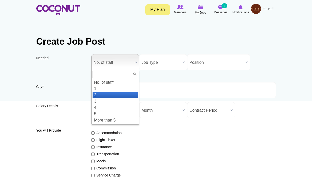
click at [109, 94] on li "2" at bounding box center [114, 95] width 45 height 6
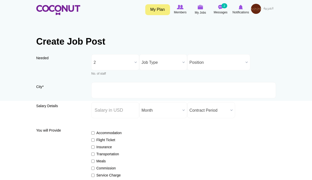
click at [154, 65] on span "Job Type" at bounding box center [160, 62] width 39 height 16
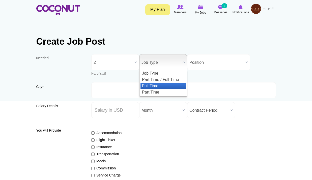
click at [156, 85] on li "Full Time" at bounding box center [162, 86] width 45 height 6
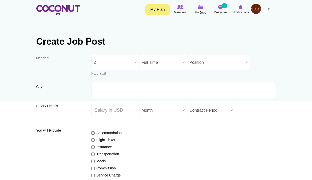
click at [198, 64] on span "Position" at bounding box center [216, 62] width 54 height 16
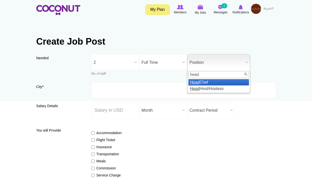
type input "head"
click at [214, 81] on li "Head Chef" at bounding box center [218, 82] width 60 height 6
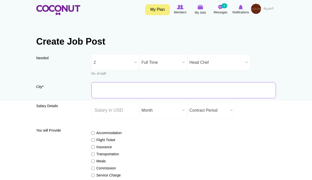
click at [114, 89] on input "City *" at bounding box center [183, 90] width 184 height 16
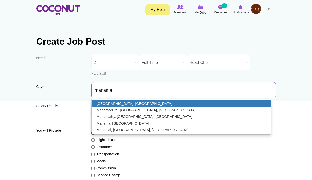
type input "[GEOGRAPHIC_DATA], [GEOGRAPHIC_DATA]"
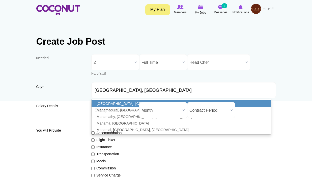
click at [121, 102] on link "[GEOGRAPHIC_DATA], [GEOGRAPHIC_DATA]" at bounding box center [180, 103] width 179 height 7
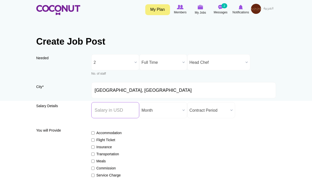
click at [114, 108] on input "Salary ($) *" at bounding box center [115, 110] width 48 height 16
type input "4000"
click at [220, 109] on span "Contract Period" at bounding box center [208, 110] width 39 height 16
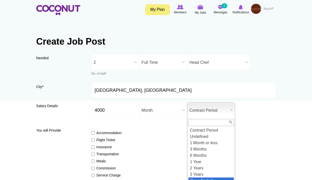
click at [207, 179] on li "Open Ended" at bounding box center [210, 180] width 45 height 6
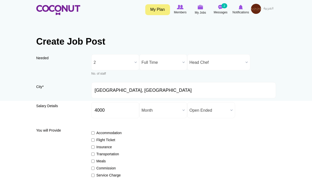
click at [166, 126] on div "Accommodation Flight Ticket Insurance Transportation Meals Commission Service C…" at bounding box center [183, 168] width 184 height 85
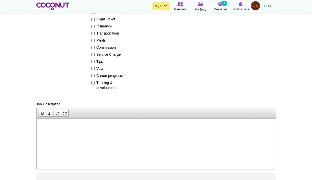
scroll to position [101, 0]
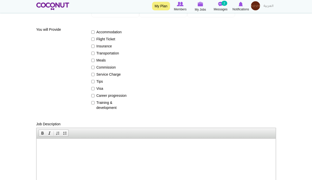
click at [106, 105] on label "Training & development" at bounding box center [109, 105] width 37 height 10
click at [95, 104] on input "Training & development" at bounding box center [92, 102] width 3 height 3
checkbox input "true"
click at [108, 92] on div "Accommodation Flight Ticket Insurance Transportation Meals Commission Service C…" at bounding box center [183, 67] width 184 height 85
click at [104, 94] on label "Career progression" at bounding box center [109, 95] width 37 height 5
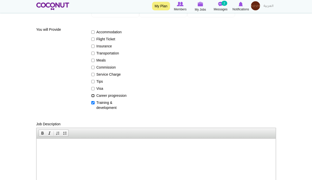
click at [95, 94] on input "Career progression" at bounding box center [92, 95] width 3 height 3
checkbox input "true"
click at [97, 88] on label "Visa" at bounding box center [109, 88] width 37 height 5
click at [95, 88] on input "Visa" at bounding box center [92, 88] width 3 height 3
checkbox input "true"
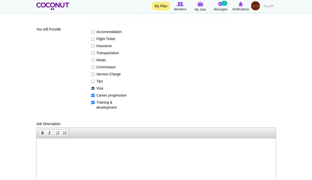
scroll to position [202, 0]
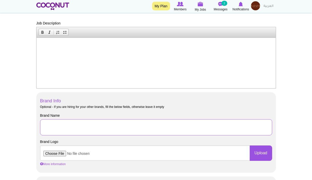
click at [53, 128] on input "Brand Name" at bounding box center [156, 127] width 232 height 16
type input "GBL Hospitality Group [GEOGRAPHIC_DATA]"
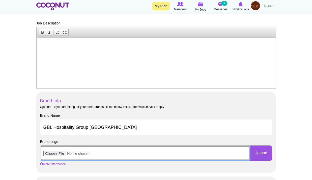
click at [60, 152] on input "file" at bounding box center [145, 152] width 210 height 15
type input "C:\fakepath\images.jpeg"
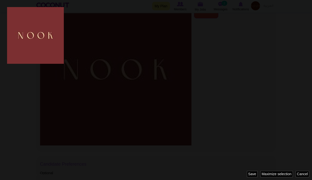
scroll to position [0, 0]
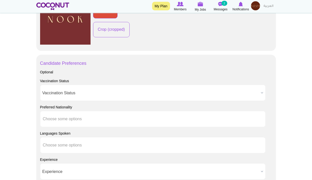
click at [73, 93] on span "Vaccination Status" at bounding box center [150, 93] width 216 height 16
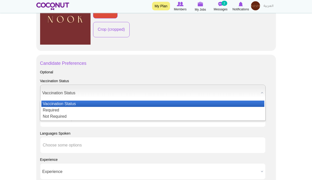
click at [18, 90] on body "Toggle navigation My Plan Members My Jobs Post a Job Messages 2 Notifications M…" at bounding box center [156, 23] width 312 height 753
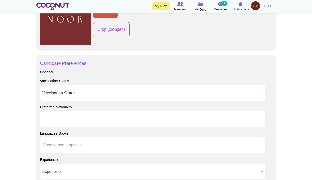
click at [56, 117] on input "text" at bounding box center [65, 119] width 45 height 5
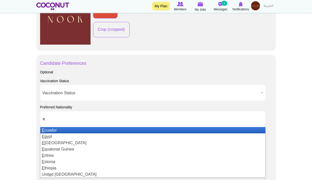
drag, startPoint x: 45, startPoint y: 119, endPoint x: 25, endPoint y: 117, distance: 19.8
click at [32, 117] on body "Toggle navigation My Plan Members My Jobs Post a Job Messages 2 Notifications M…" at bounding box center [156, 23] width 312 height 753
type input "Choose some options"
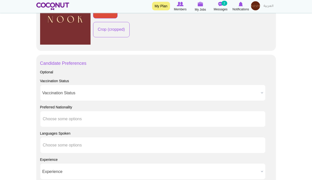
click at [65, 147] on input "text" at bounding box center [65, 145] width 45 height 5
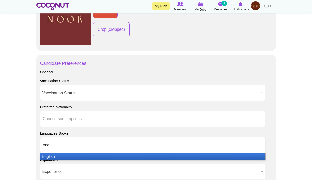
type input "eng"
click at [62, 157] on li "Eng lish" at bounding box center [152, 156] width 225 height 6
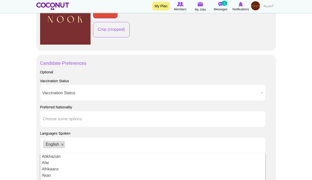
click at [13, 144] on body "Toggle navigation My Plan Members My Jobs Post a Job Messages 2 Notifications M…" at bounding box center [156, 23] width 312 height 753
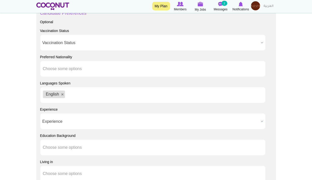
scroll to position [428, 0]
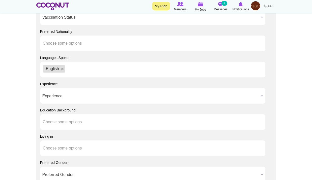
click at [71, 93] on span "Experience" at bounding box center [150, 96] width 216 height 16
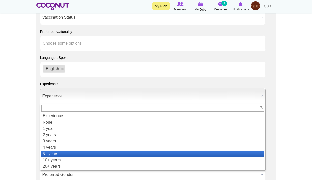
click at [61, 151] on li "5+ years" at bounding box center [152, 153] width 223 height 6
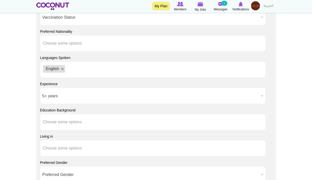
scroll to position [504, 0]
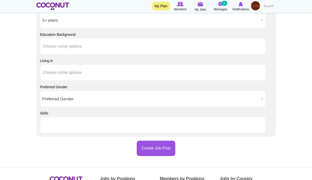
click at [54, 122] on li at bounding box center [65, 125] width 45 height 11
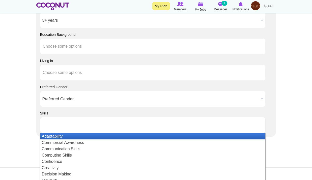
click at [67, 138] on li "Adaptability" at bounding box center [152, 136] width 225 height 6
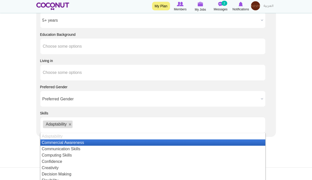
click at [70, 145] on li "Commercial Awareness" at bounding box center [152, 142] width 225 height 6
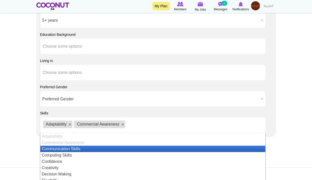
click at [71, 151] on li "Communication Skills" at bounding box center [152, 149] width 225 height 6
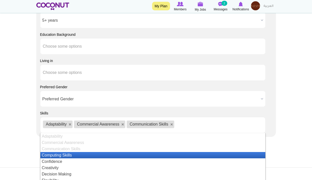
click at [69, 156] on li "Computing Skills" at bounding box center [152, 155] width 225 height 6
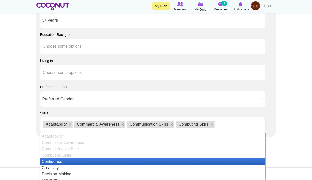
click at [66, 162] on li "Confidence" at bounding box center [152, 161] width 225 height 6
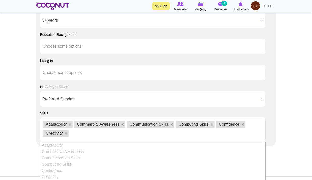
drag, startPoint x: 65, startPoint y: 169, endPoint x: 65, endPoint y: 177, distance: 7.6
click at [64, 177] on li "Creativity" at bounding box center [152, 177] width 225 height 6
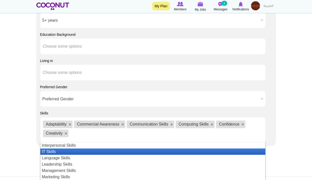
drag, startPoint x: 54, startPoint y: 146, endPoint x: 55, endPoint y: 149, distance: 3.4
click at [54, 146] on li "Interpersonal Skills" at bounding box center [152, 145] width 225 height 6
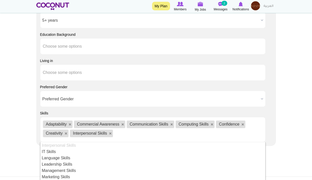
scroll to position [38, 0]
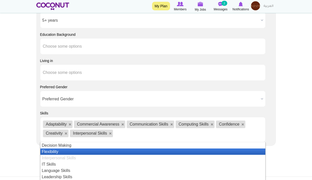
click at [55, 155] on ul "Adaptability Commercial Awareness Communication Skills Computing Skills Confide…" at bounding box center [152, 172] width 225 height 60
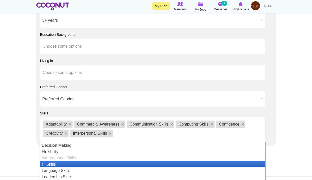
click at [57, 162] on li "IT Skills" at bounding box center [152, 164] width 225 height 6
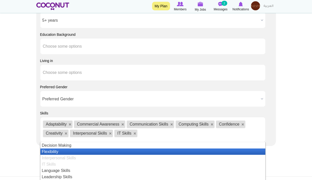
click at [58, 152] on li "Flexibility" at bounding box center [152, 151] width 225 height 6
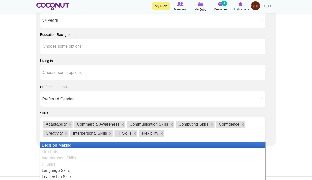
click at [60, 148] on li "Decision Making" at bounding box center [152, 145] width 225 height 6
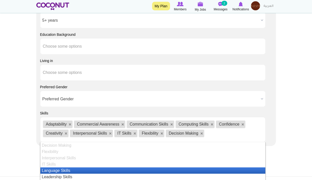
click at [63, 167] on li "IT Skills" at bounding box center [152, 164] width 225 height 6
click at [64, 172] on li "Language Skills" at bounding box center [152, 170] width 225 height 6
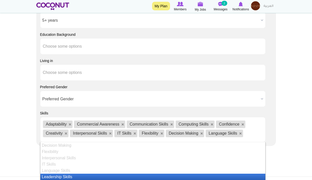
click at [66, 176] on li "Leadership Skills" at bounding box center [152, 177] width 225 height 6
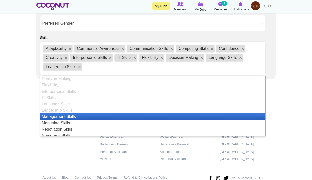
scroll to position [40, 0]
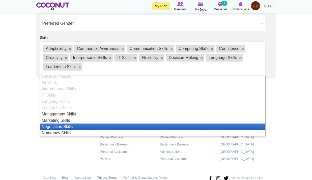
click at [56, 121] on li "Marketing Skills" at bounding box center [152, 120] width 225 height 6
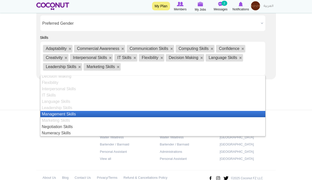
click at [61, 116] on li "Management Skills" at bounding box center [152, 114] width 225 height 6
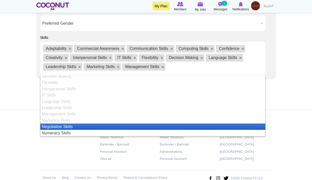
click at [64, 129] on li "Negotiation Skills" at bounding box center [152, 126] width 225 height 6
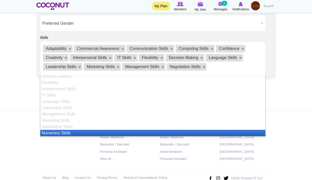
click at [65, 133] on li "Numeracy Skills" at bounding box center [152, 133] width 225 height 6
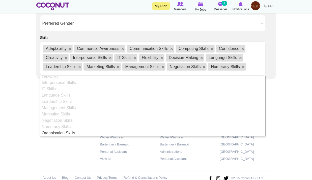
scroll to position [591, 0]
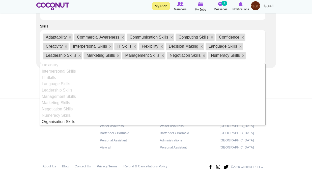
click at [48, 121] on li "Organisation Skills" at bounding box center [152, 121] width 225 height 6
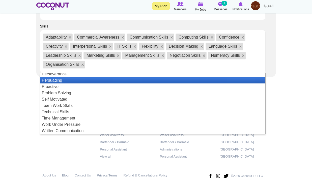
scroll to position [107, 0]
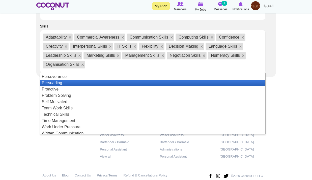
click at [63, 77] on li "Perseverance" at bounding box center [152, 76] width 225 height 6
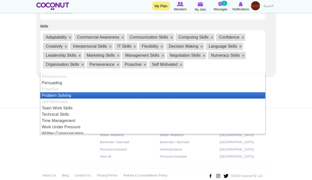
click at [64, 94] on li "Problem Solving" at bounding box center [152, 95] width 225 height 6
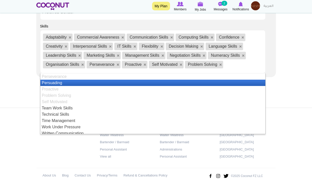
click at [64, 89] on li "Proactive" at bounding box center [152, 89] width 225 height 6
click at [67, 84] on li "Persuading" at bounding box center [152, 83] width 225 height 6
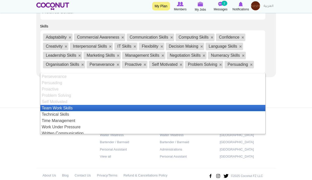
drag, startPoint x: 66, startPoint y: 109, endPoint x: 68, endPoint y: 114, distance: 4.8
click at [66, 109] on li "Team Work Skills" at bounding box center [152, 108] width 225 height 6
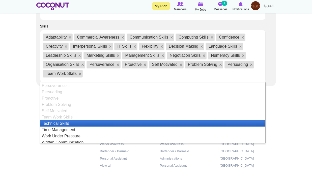
click at [68, 117] on li "Team Work Skills" at bounding box center [152, 117] width 225 height 6
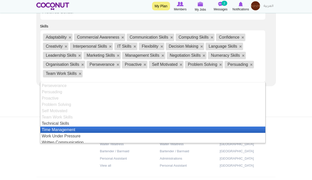
click at [68, 127] on li "Time Management" at bounding box center [152, 130] width 225 height 6
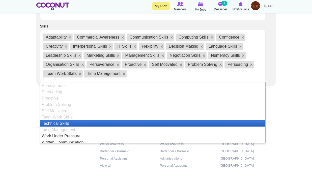
click at [68, 131] on li "Time Management" at bounding box center [152, 130] width 225 height 6
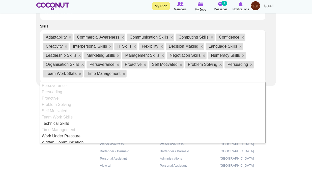
click at [70, 127] on li "Time Management" at bounding box center [152, 130] width 225 height 6
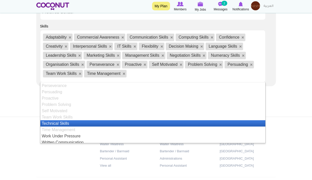
click at [75, 119] on li "Team Work Skills" at bounding box center [152, 117] width 225 height 6
click at [76, 123] on li "Technical Skills" at bounding box center [152, 123] width 225 height 6
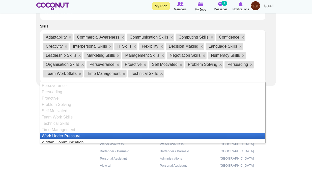
click at [75, 134] on li "Work Under Pressure" at bounding box center [152, 136] width 225 height 6
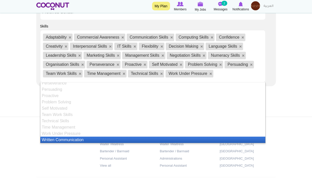
click at [75, 140] on li "Written Communication" at bounding box center [152, 140] width 225 height 6
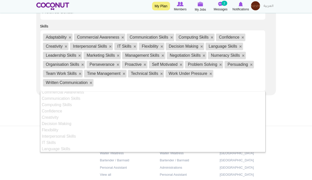
scroll to position [0, 0]
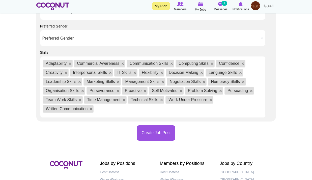
scroll to position [618, 0]
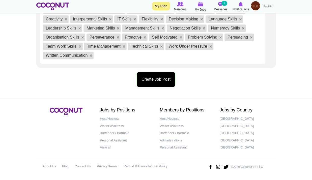
click at [165, 81] on button "Create Job Post" at bounding box center [156, 79] width 39 height 15
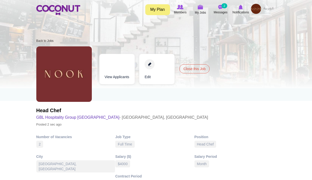
click at [256, 11] on img at bounding box center [256, 9] width 10 height 10
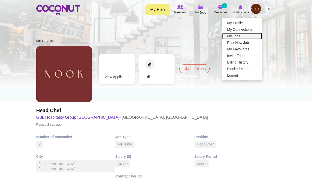
click at [240, 37] on link "My Jobs" at bounding box center [242, 36] width 40 height 7
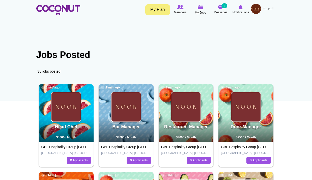
drag, startPoint x: 254, startPoint y: 12, endPoint x: 251, endPoint y: 20, distance: 8.5
click at [254, 12] on img at bounding box center [256, 9] width 10 height 10
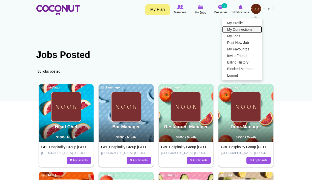
click at [243, 32] on link "My Connections" at bounding box center [242, 29] width 40 height 7
